Goal: Navigation & Orientation: Find specific page/section

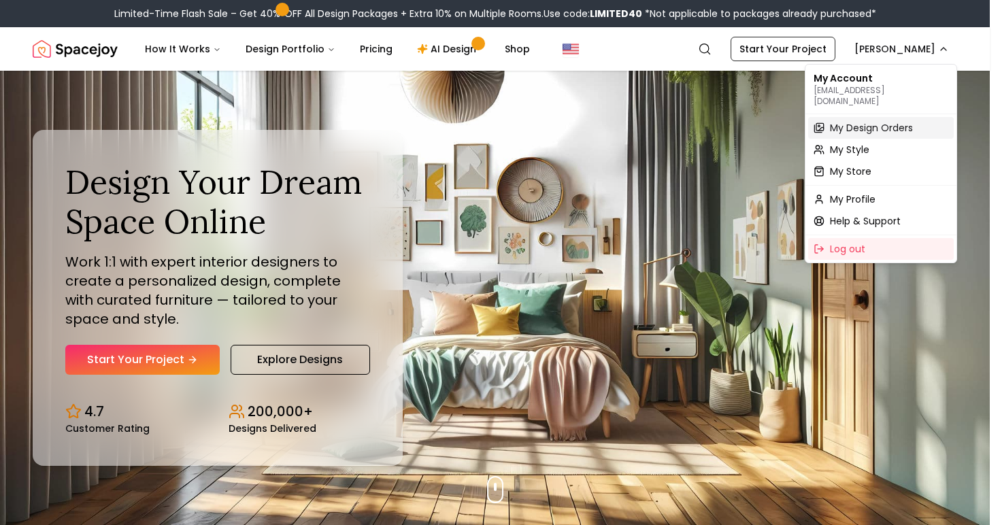
click at [858, 124] on div "My Design Orders" at bounding box center [881, 128] width 146 height 22
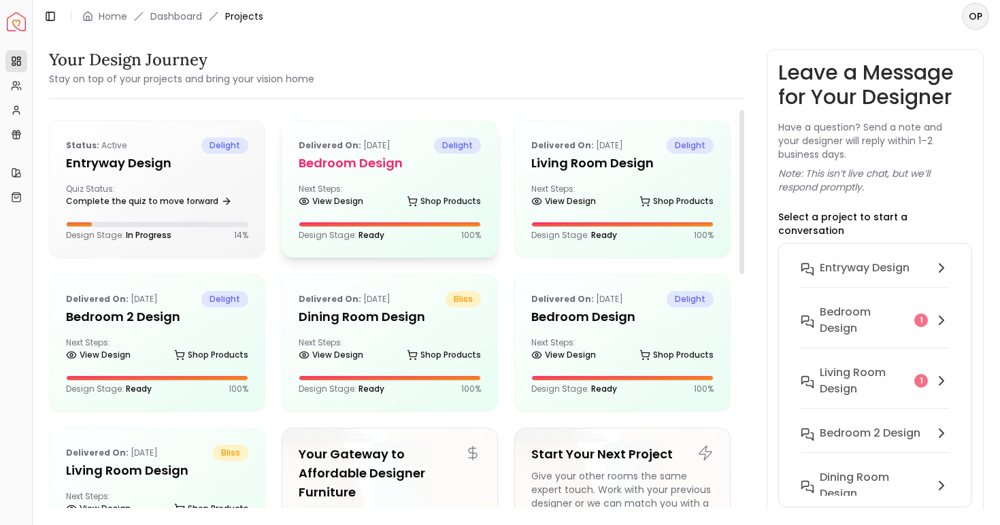
click at [403, 167] on h5 "Bedroom design" at bounding box center [390, 163] width 182 height 19
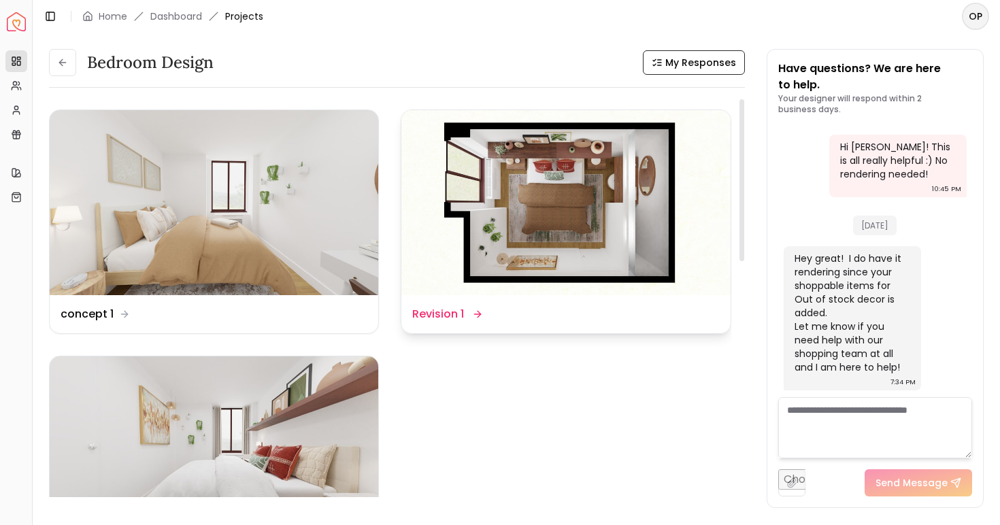
click at [592, 178] on img at bounding box center [565, 202] width 329 height 185
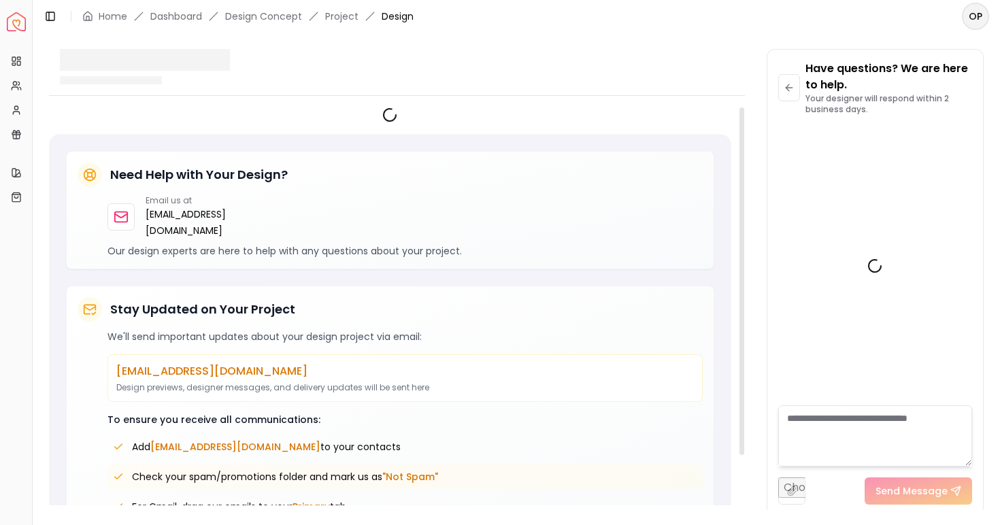
scroll to position [4468, 0]
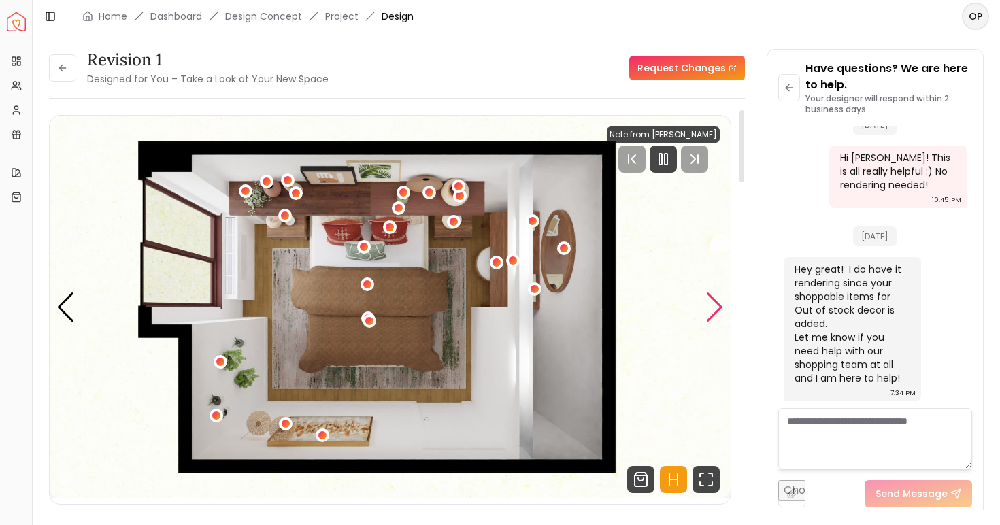
click at [722, 297] on div "Next slide" at bounding box center [715, 308] width 18 height 30
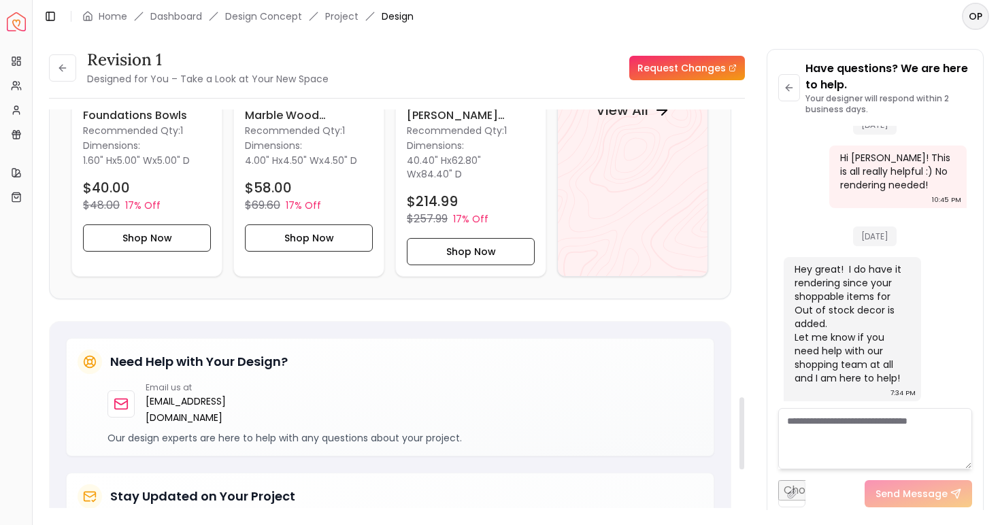
scroll to position [1583, 0]
click at [671, 151] on div "View All" at bounding box center [632, 110] width 151 height 333
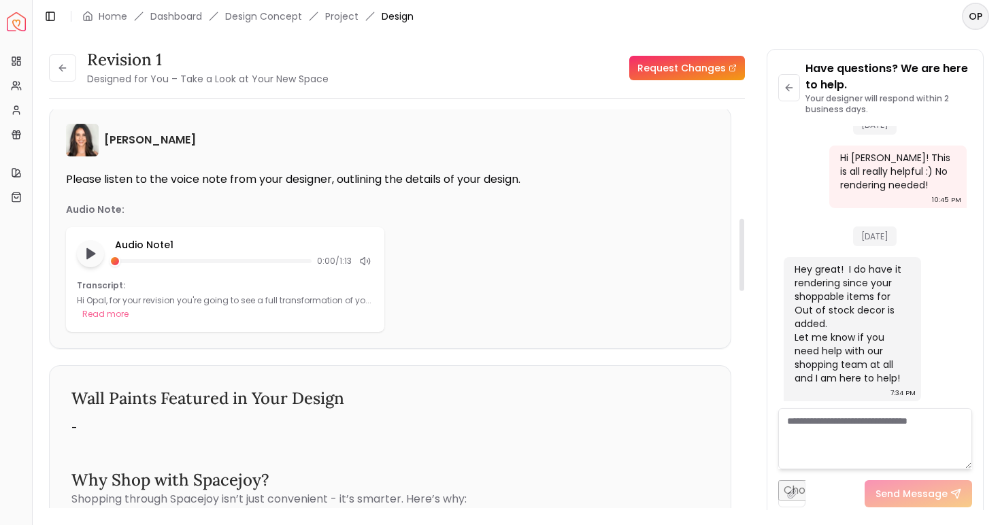
scroll to position [354, 0]
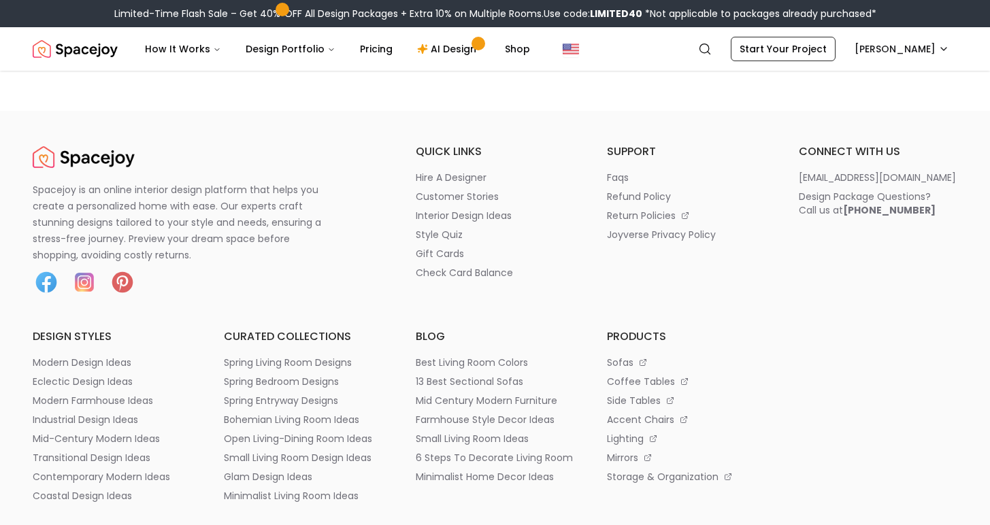
scroll to position [2653, 0]
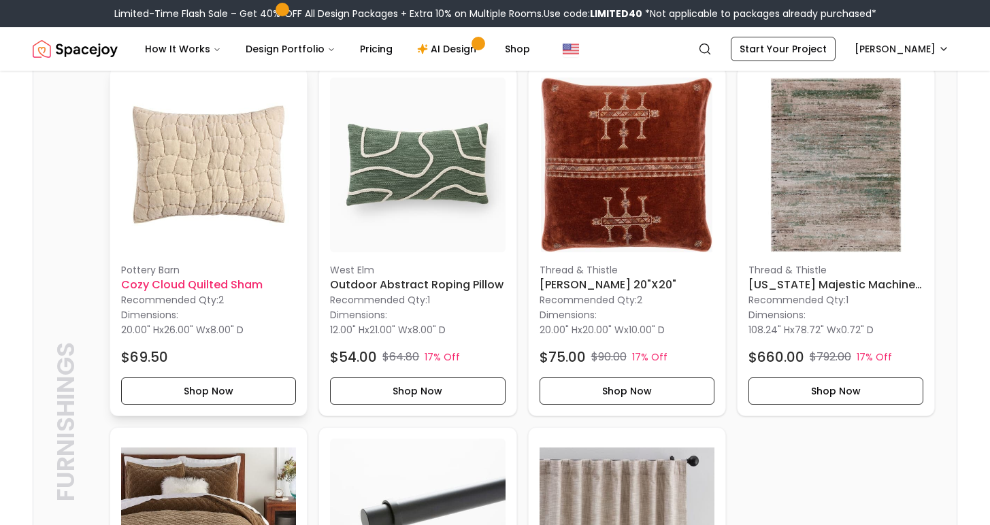
click at [178, 208] on img at bounding box center [208, 165] width 175 height 175
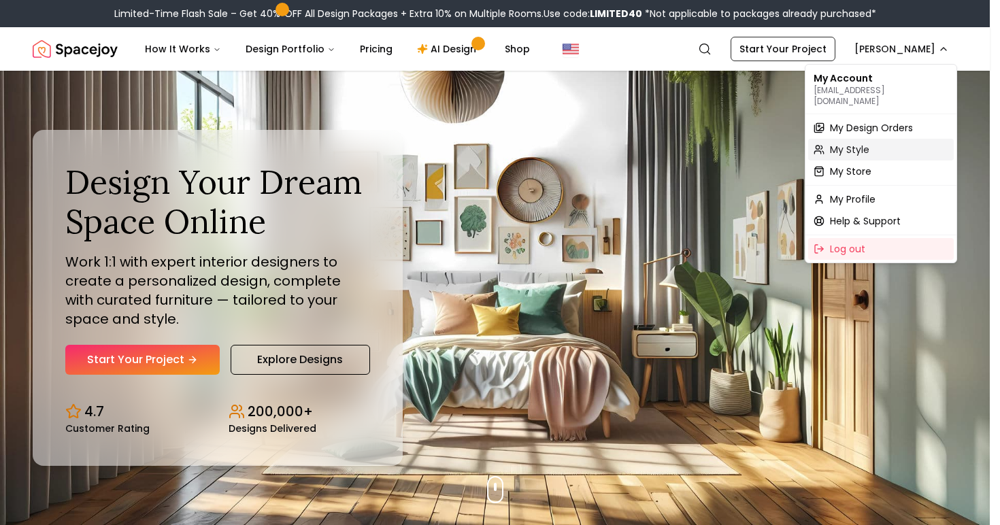
click at [860, 143] on span "My Style" at bounding box center [849, 150] width 39 height 14
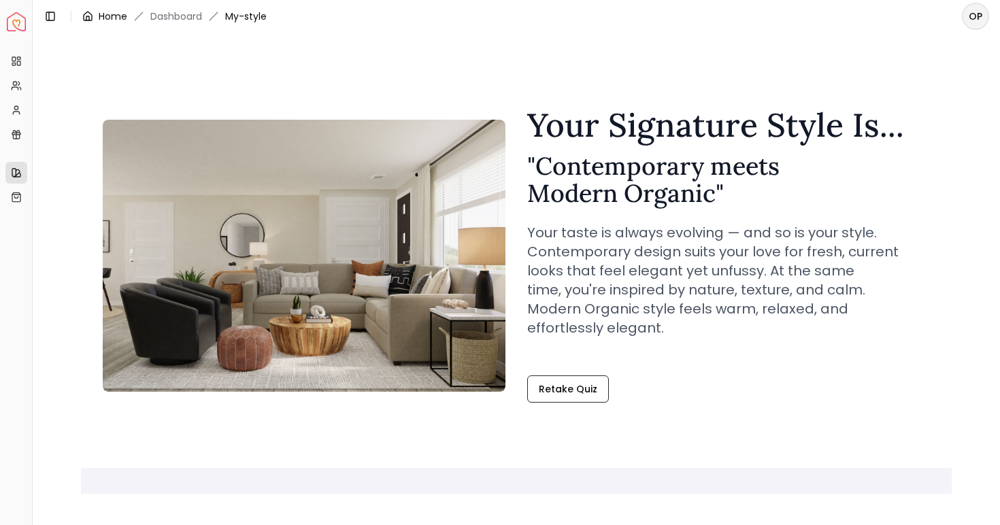
click at [102, 15] on link "Home" at bounding box center [113, 17] width 29 height 14
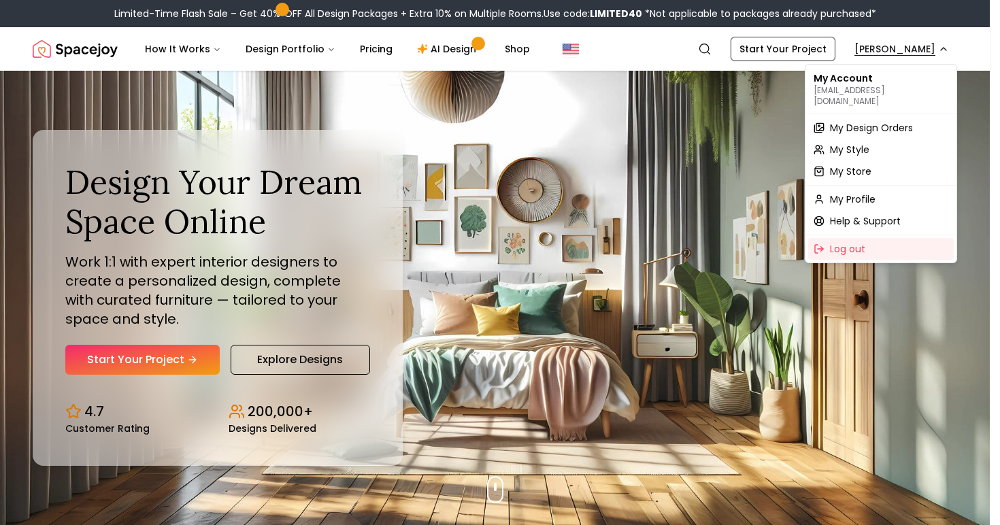
click at [864, 193] on span "My Profile" at bounding box center [853, 200] width 46 height 14
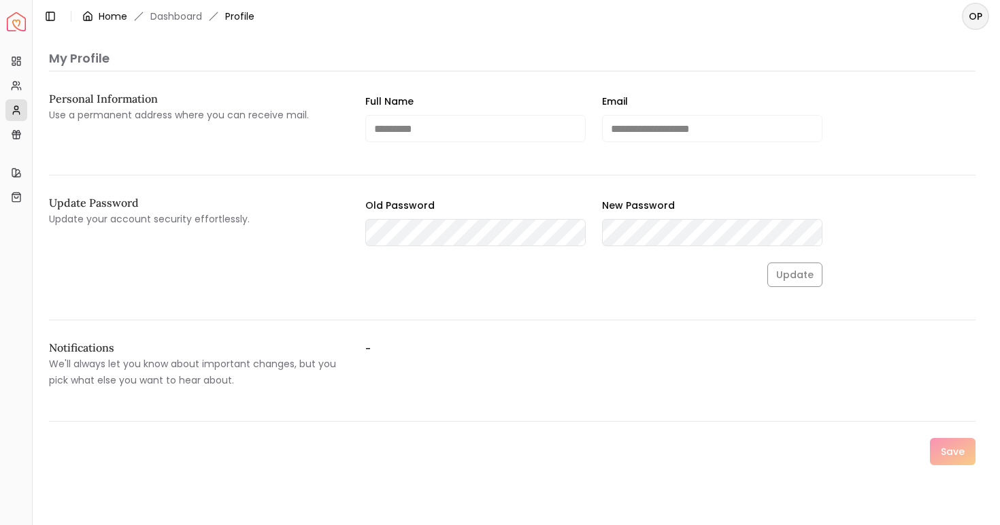
click at [95, 15] on div "Home" at bounding box center [104, 17] width 45 height 14
click at [112, 14] on link "Home" at bounding box center [113, 17] width 29 height 14
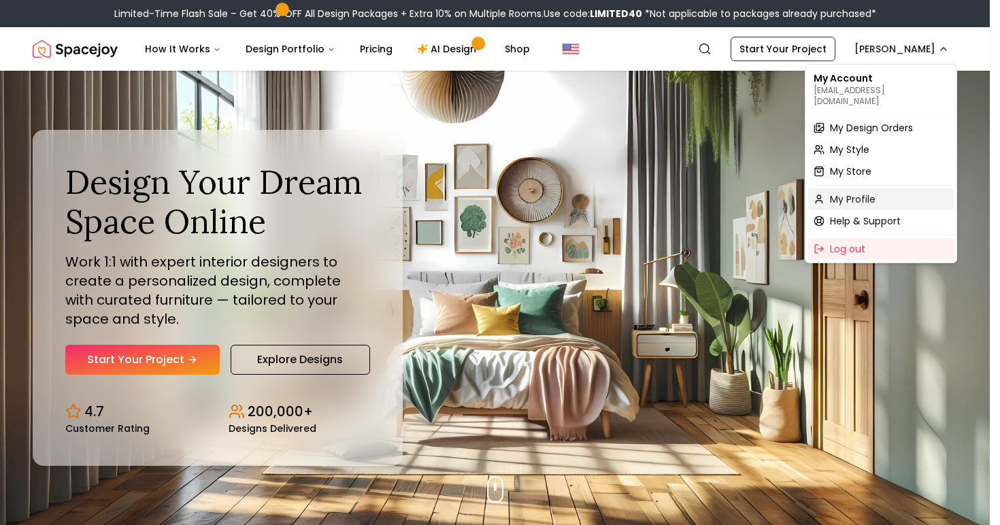
click at [884, 188] on div "My Profile" at bounding box center [881, 199] width 146 height 22
